Goal: Navigation & Orientation: Go to known website

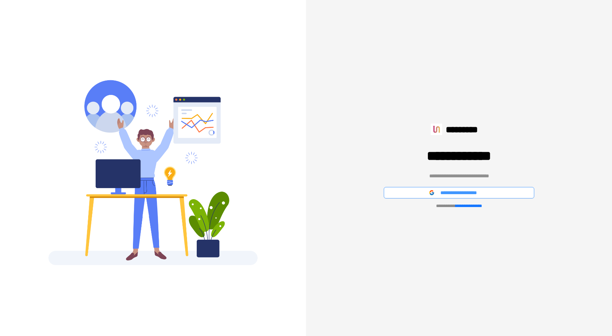
click at [472, 193] on span "**********" at bounding box center [465, 193] width 50 height 8
click at [450, 190] on span "**********" at bounding box center [465, 193] width 50 height 8
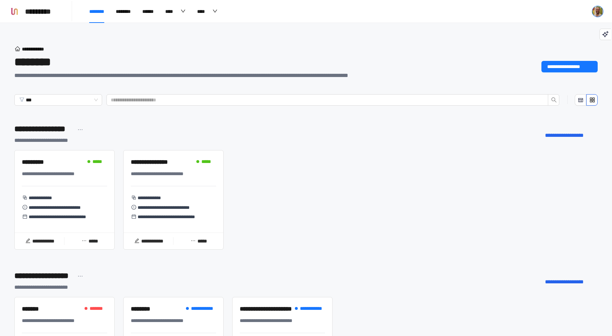
click at [415, 184] on div "**********" at bounding box center [305, 202] width 583 height 105
